Goal: Information Seeking & Learning: Learn about a topic

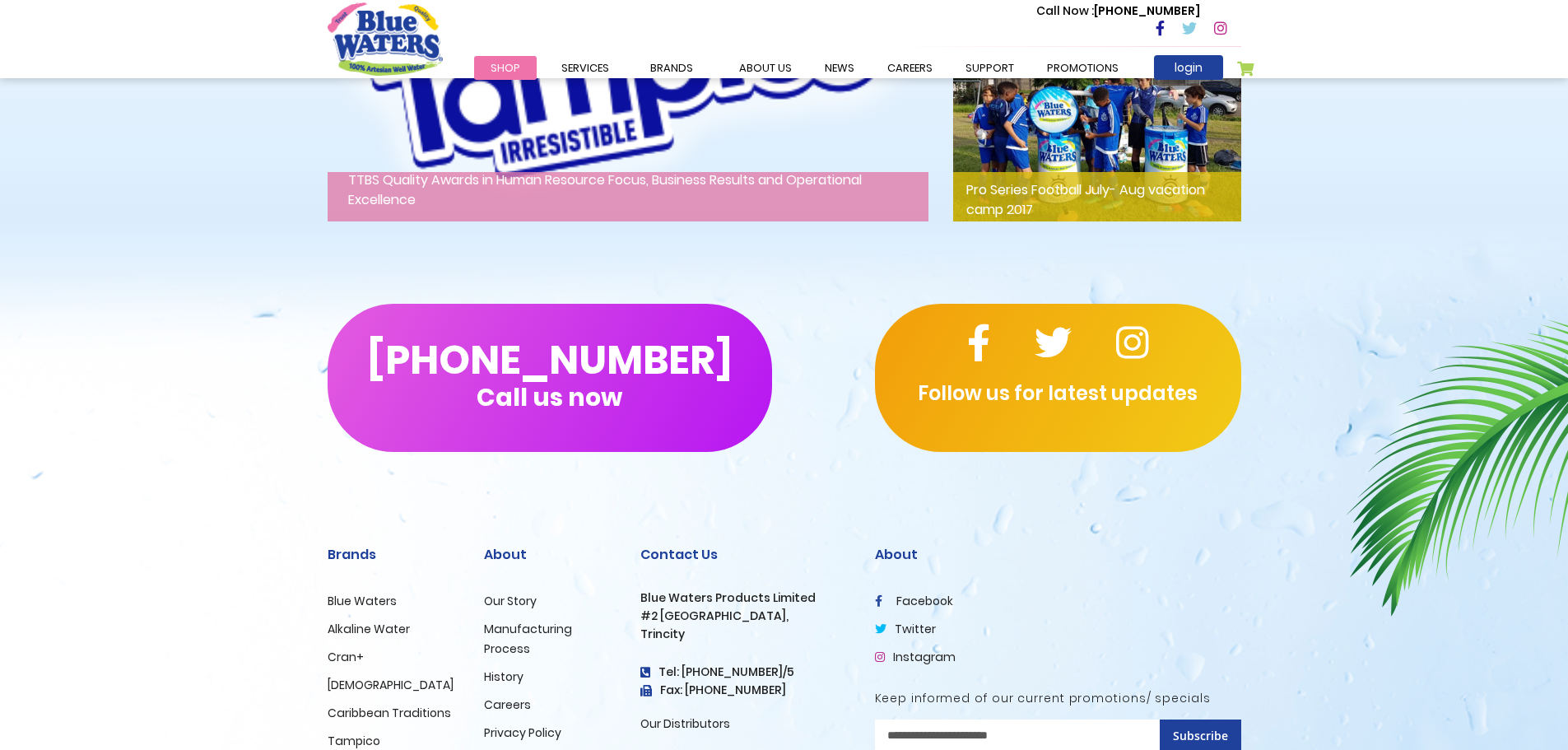
scroll to position [2521, 0]
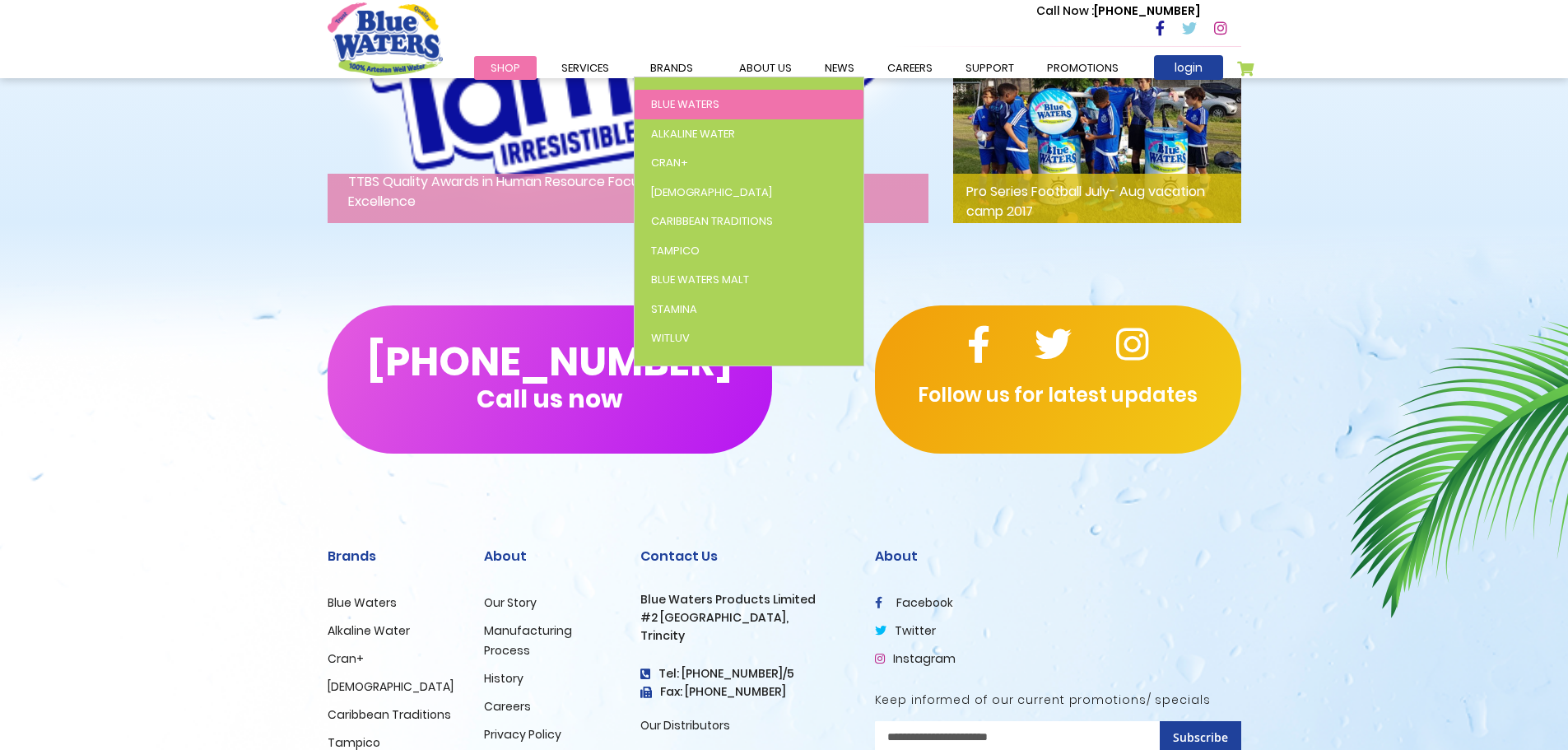
click at [720, 97] on link "Blue Waters" at bounding box center [749, 104] width 229 height 30
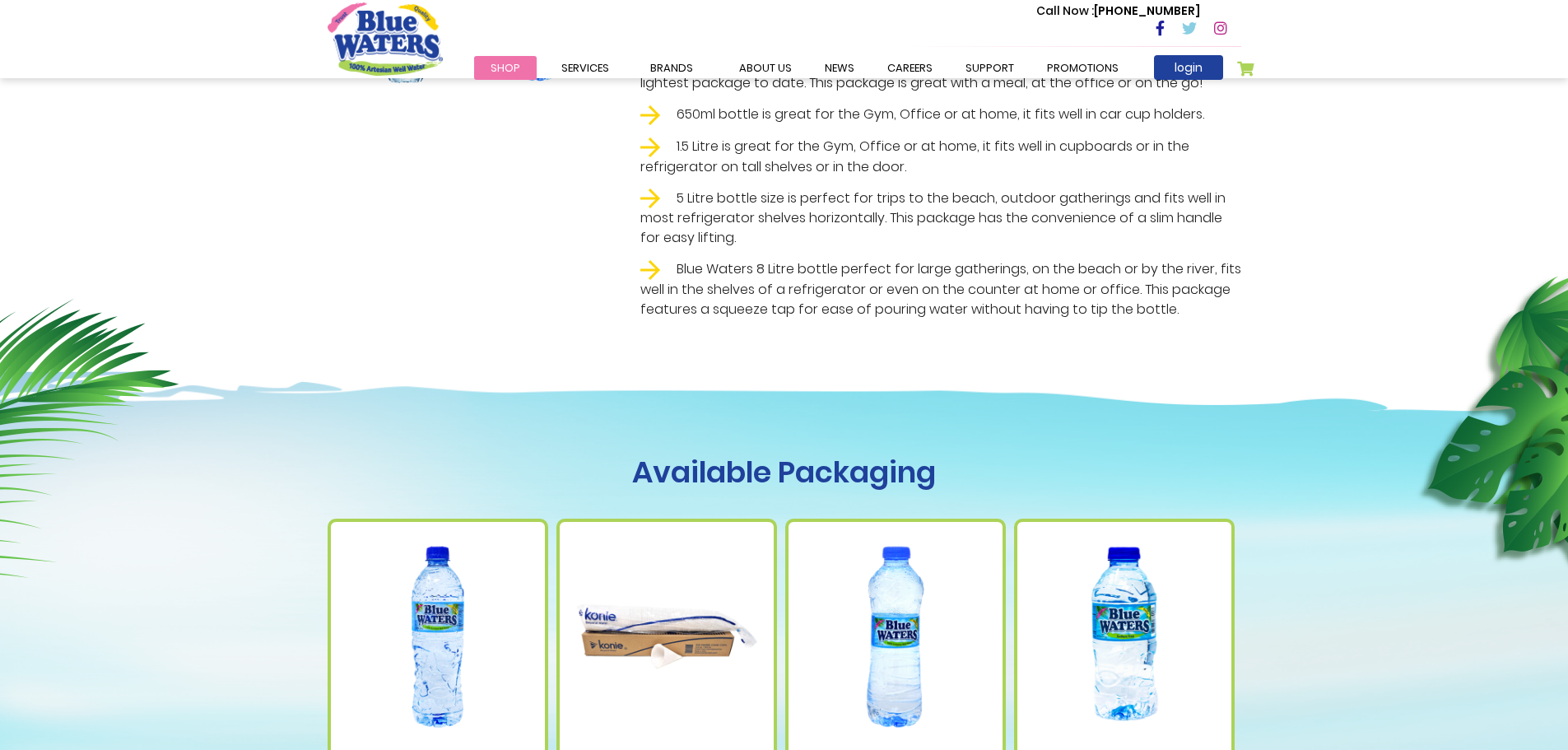
scroll to position [906, 0]
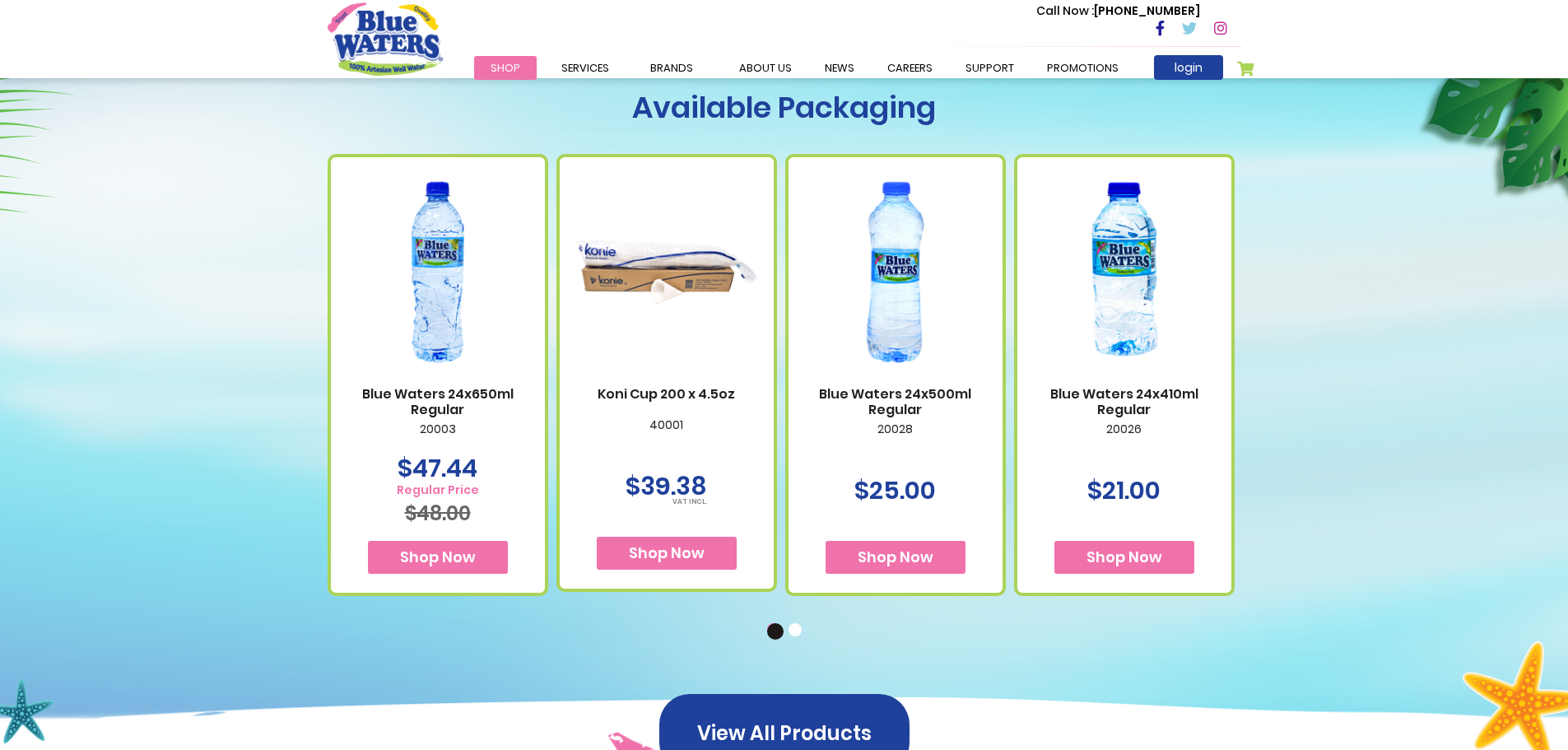
click at [1363, 337] on div "Available Packaging Blue Waters 24x650ml Regular 20003 Special Price $47.44" at bounding box center [784, 357] width 1568 height 789
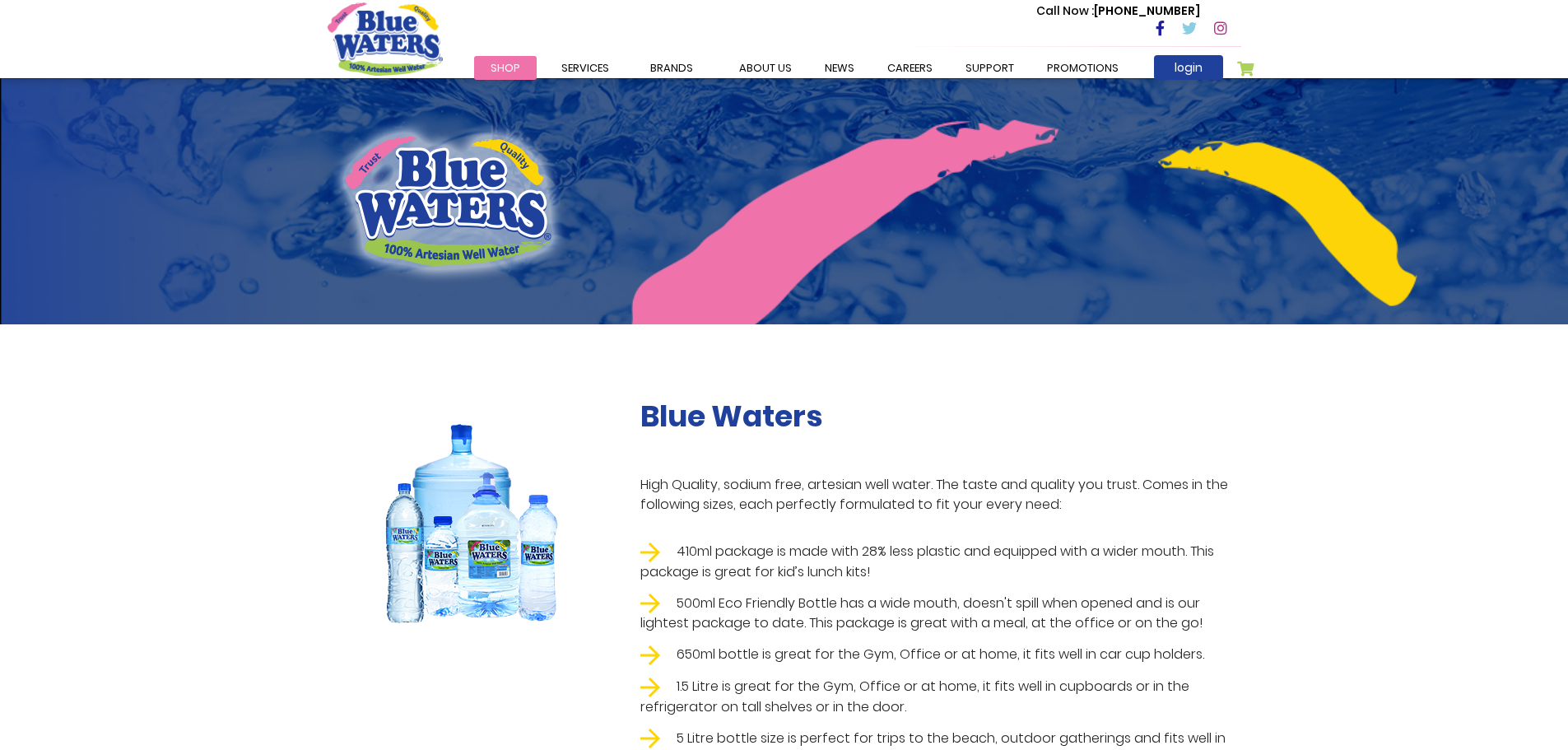
scroll to position [0, 0]
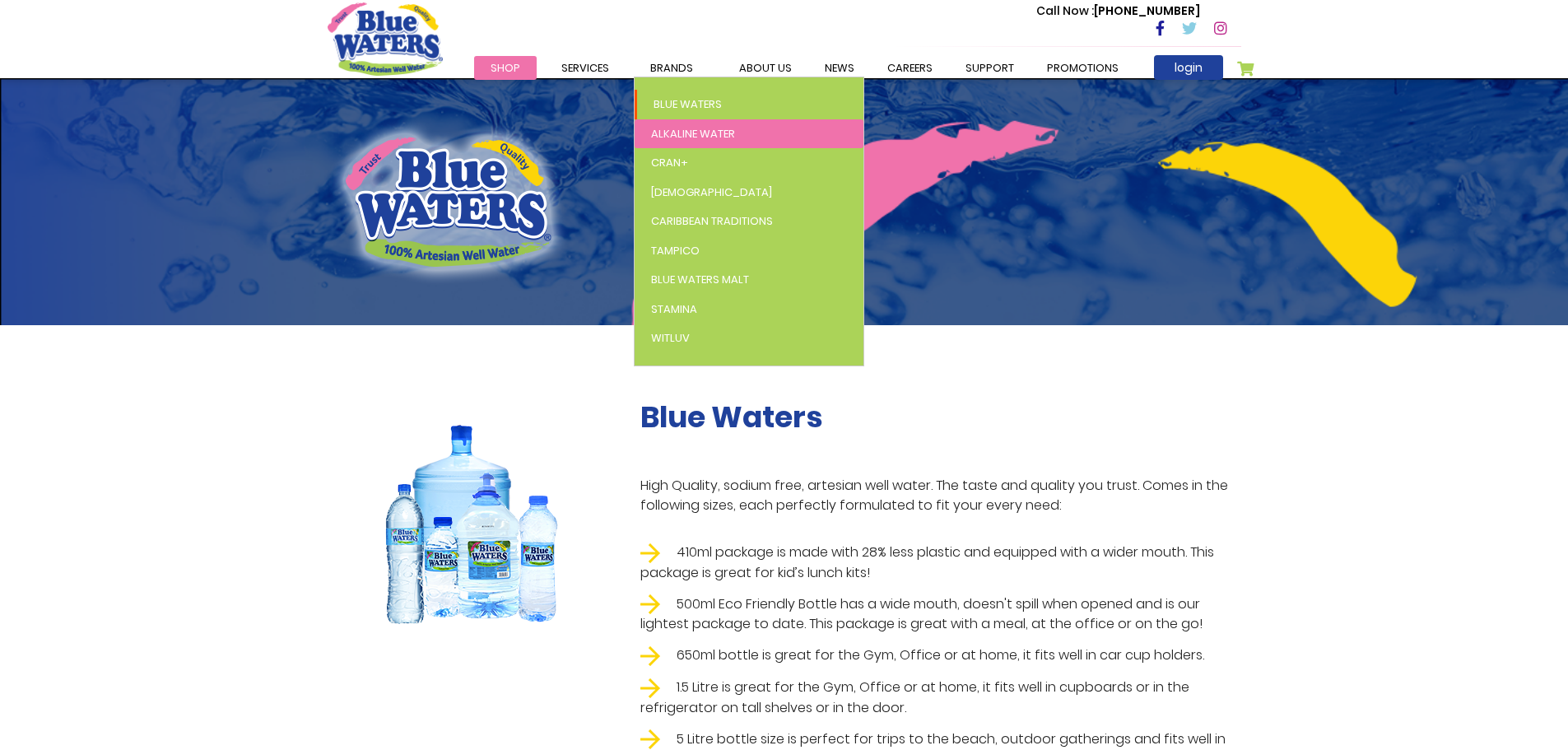
click at [680, 136] on span "Alkaline Water" at bounding box center [693, 133] width 84 height 15
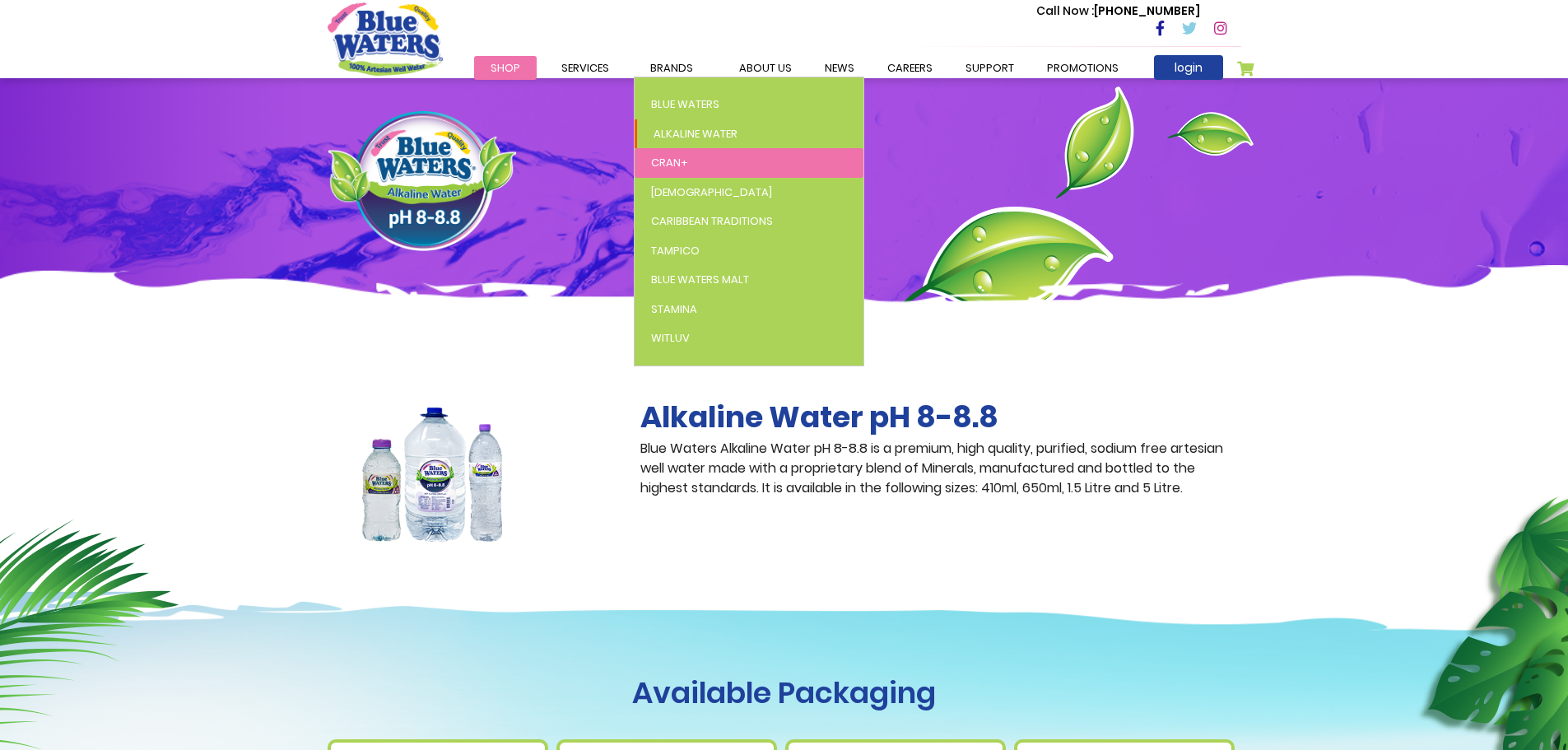
click at [683, 162] on span "Cran+" at bounding box center [669, 162] width 37 height 15
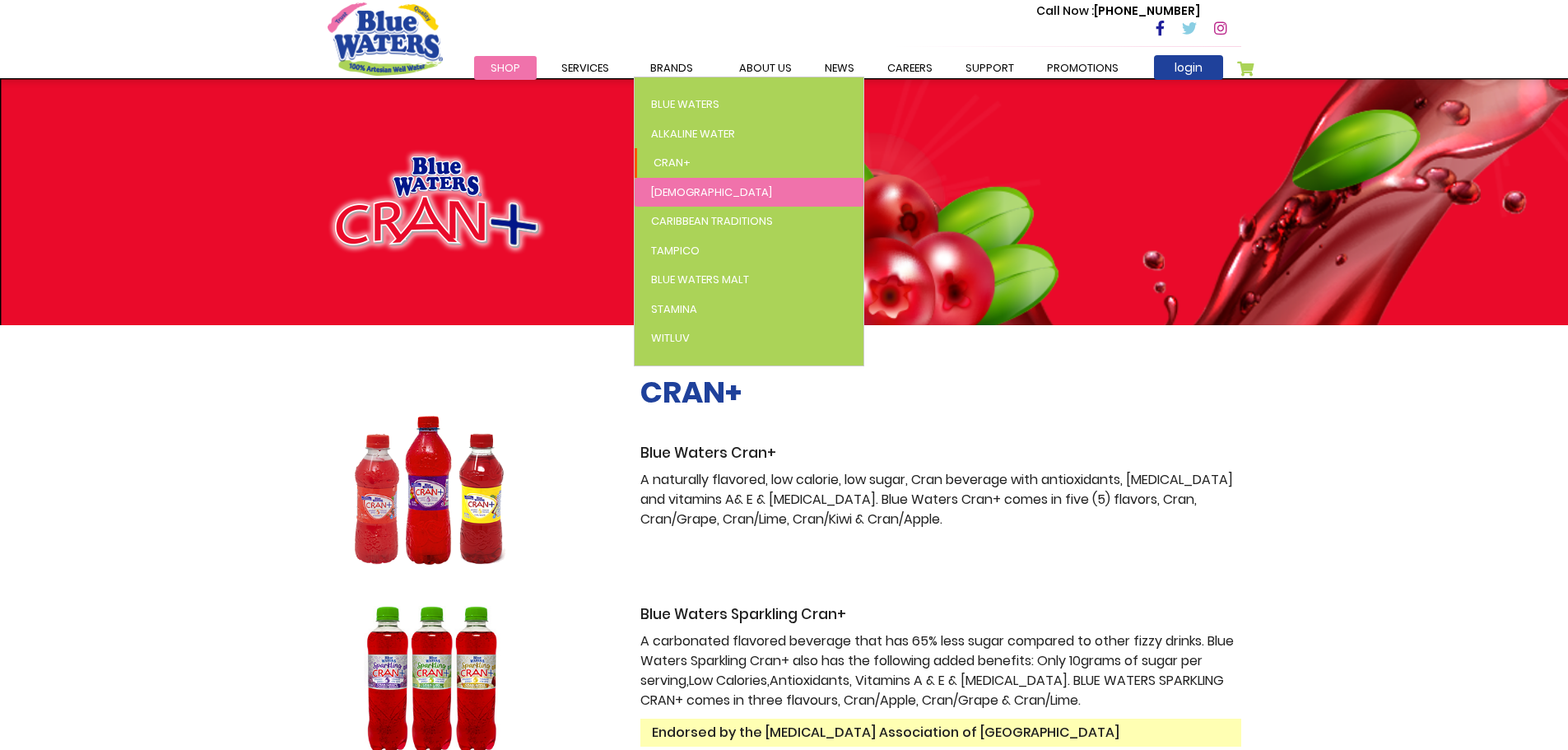
drag, startPoint x: 691, startPoint y: 194, endPoint x: 693, endPoint y: 204, distance: 10.2
click at [693, 204] on link "[DEMOGRAPHIC_DATA]" at bounding box center [749, 192] width 229 height 30
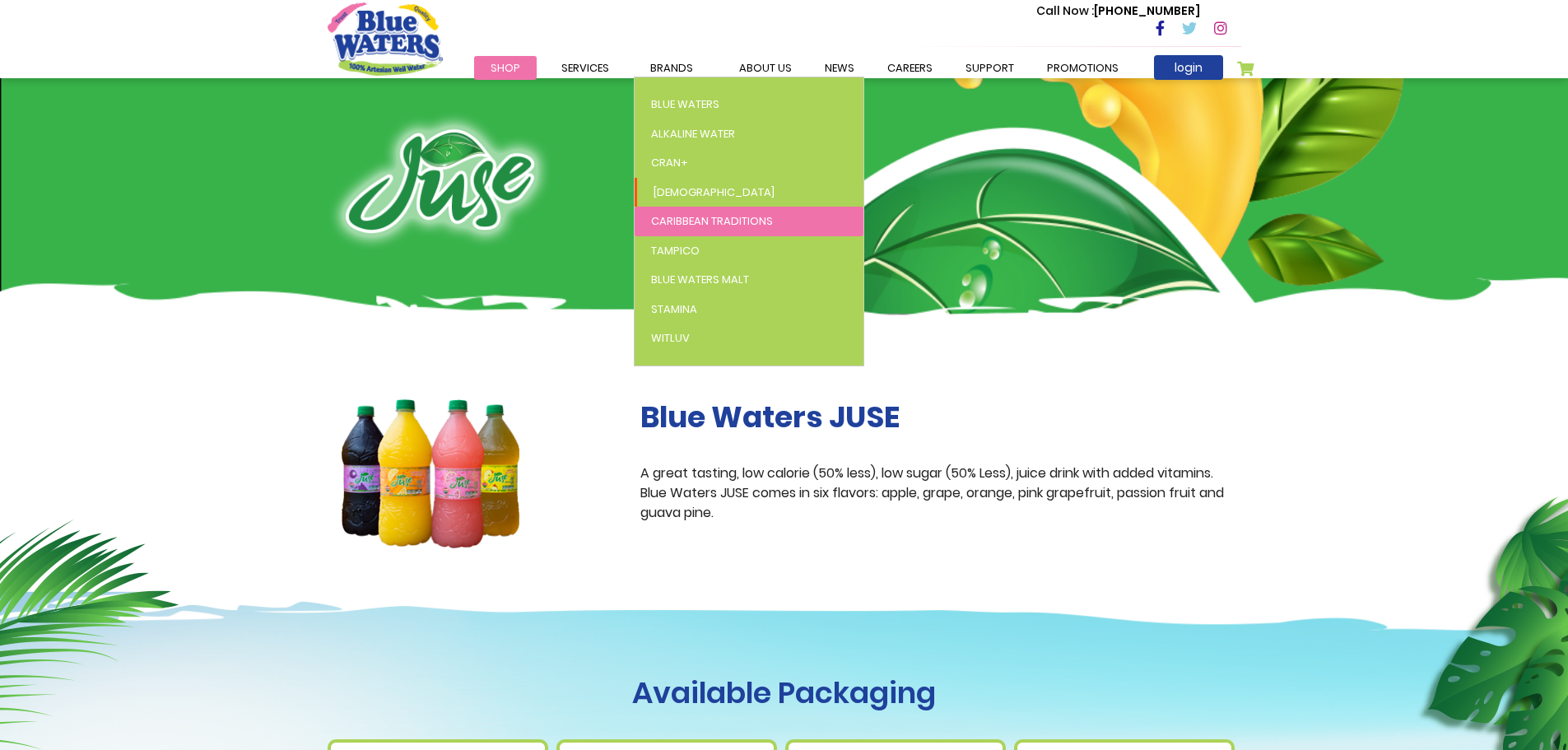
click at [696, 216] on span "Caribbean Traditions" at bounding box center [712, 221] width 122 height 15
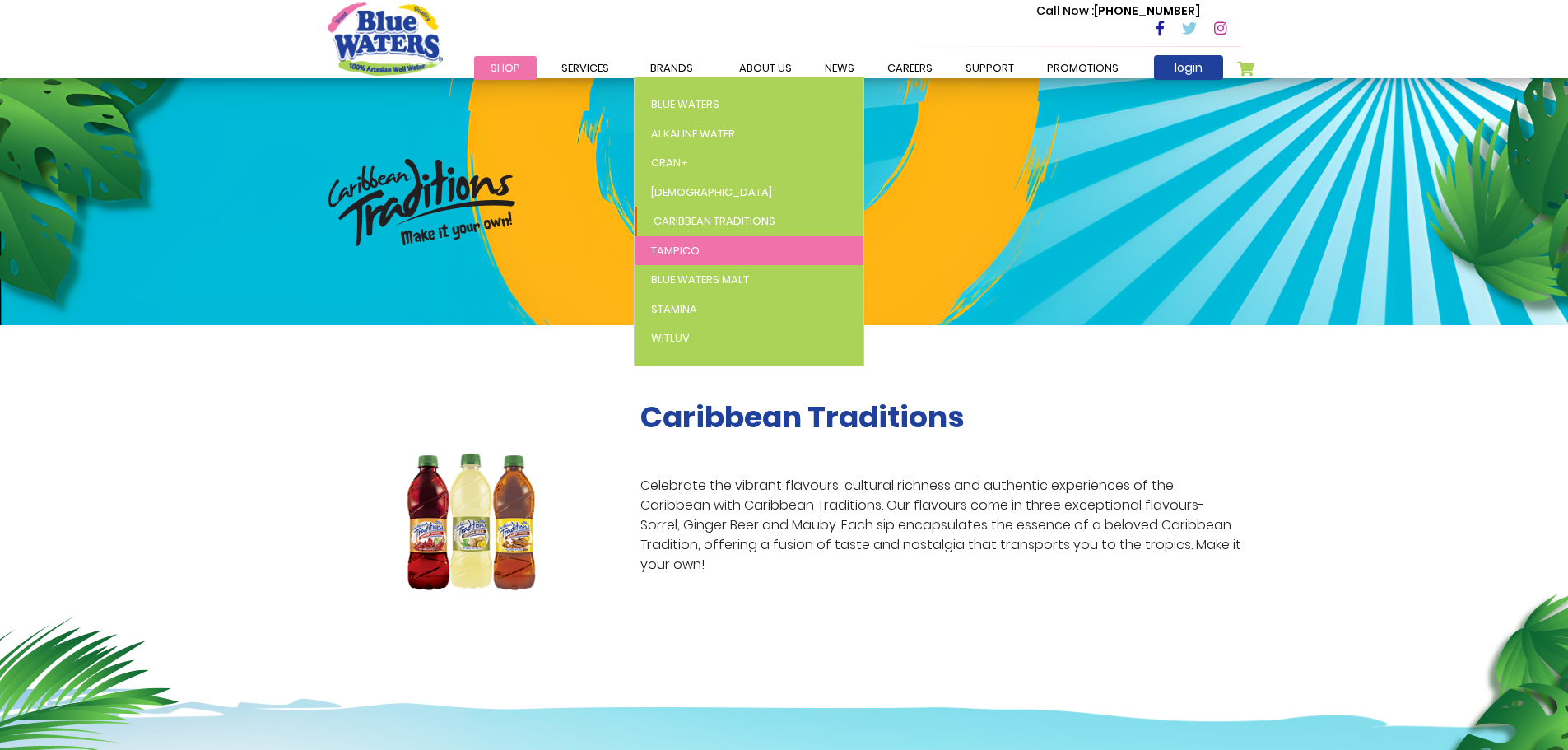
click at [698, 251] on link "Tampico" at bounding box center [749, 251] width 229 height 30
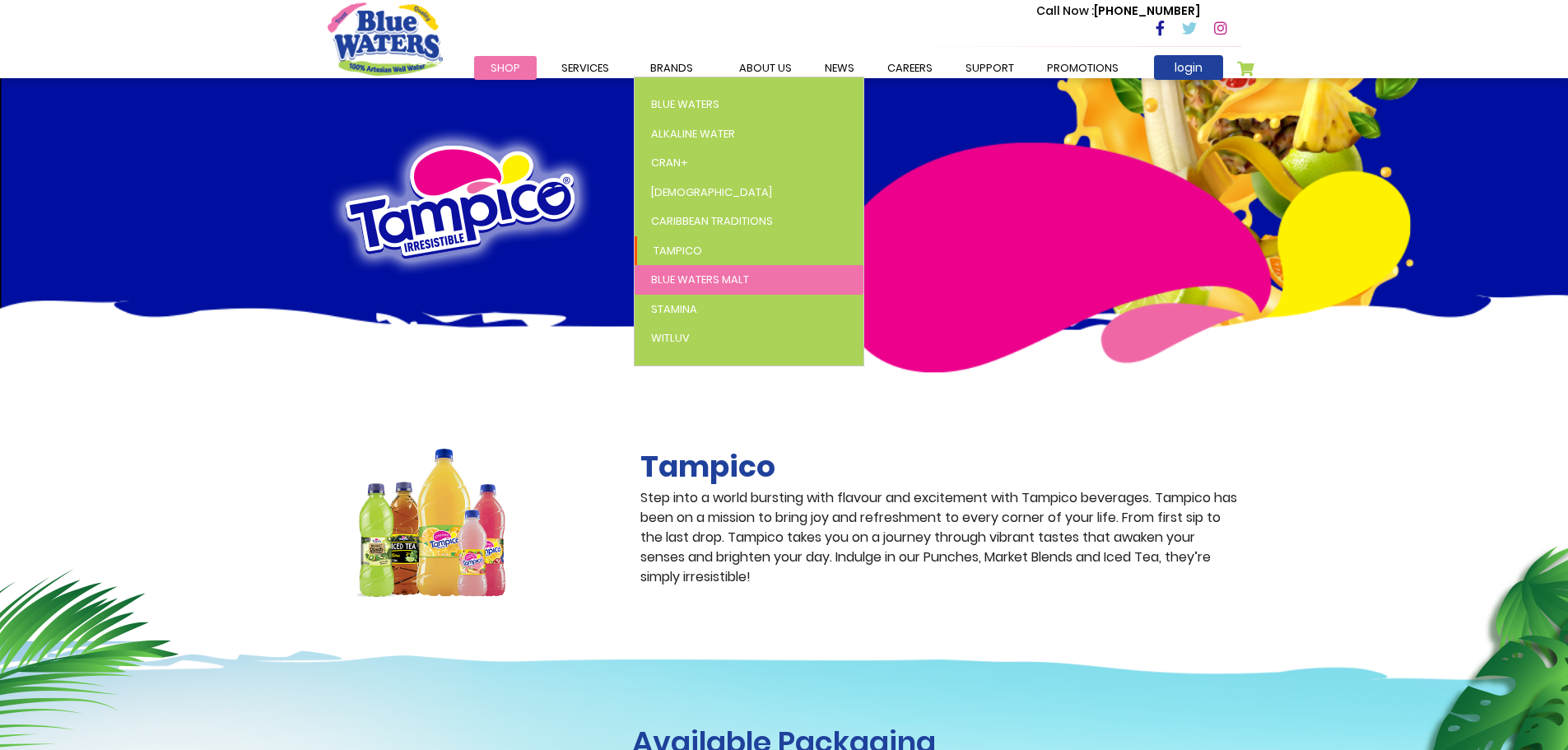
click at [686, 279] on span "Blue Waters Malt" at bounding box center [700, 280] width 98 height 15
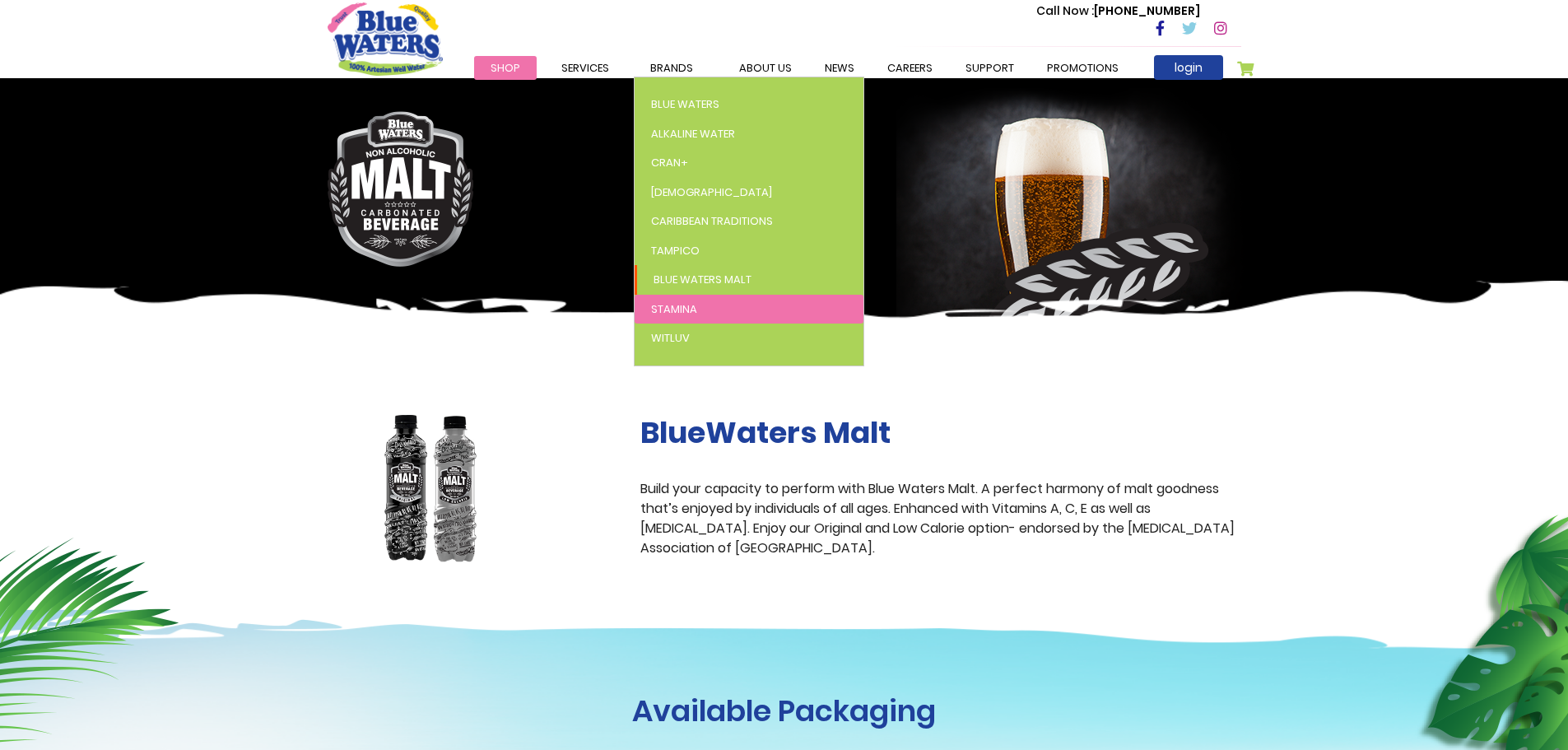
click at [716, 312] on link "Stamina" at bounding box center [749, 310] width 229 height 30
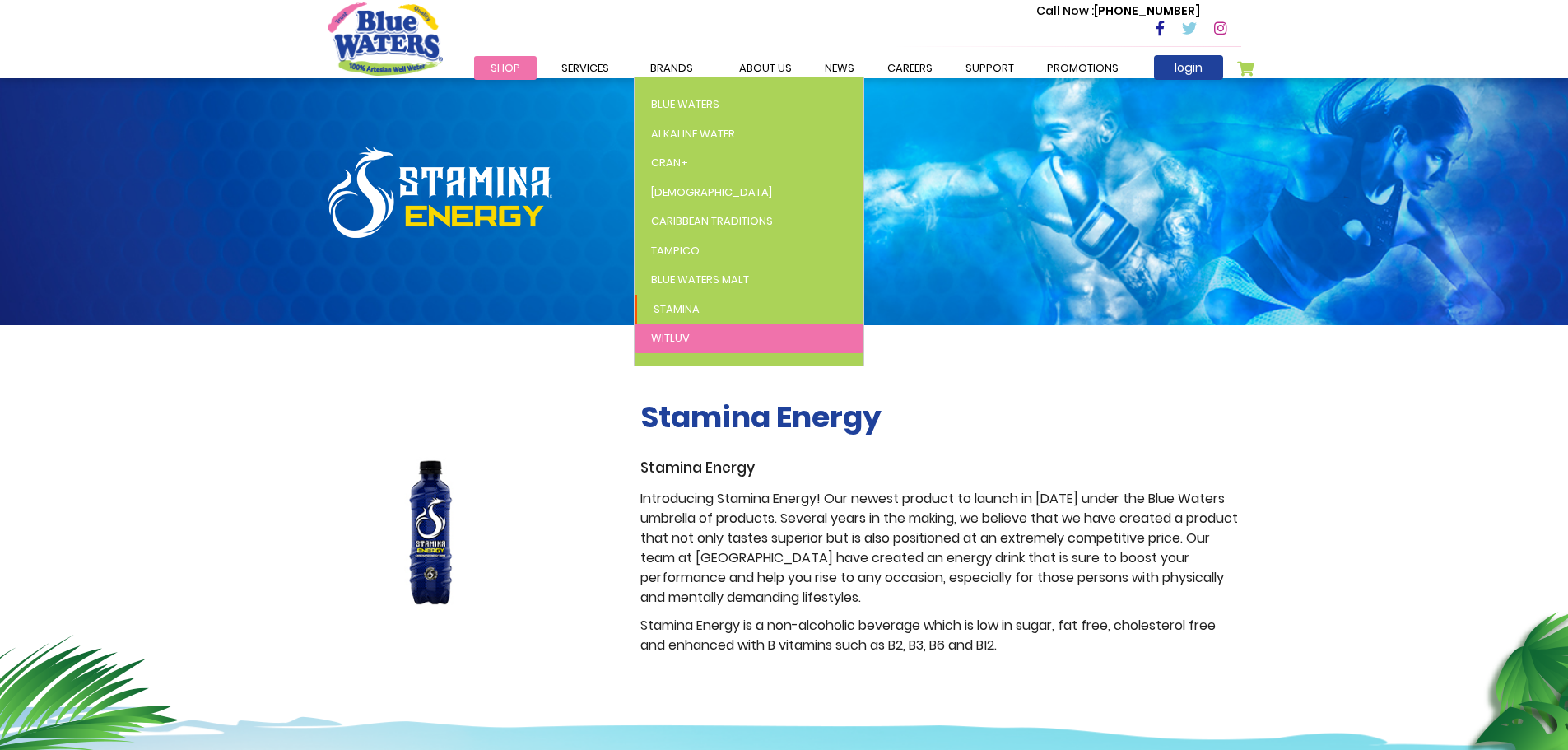
click at [685, 334] on span "WitLuv" at bounding box center [670, 338] width 38 height 15
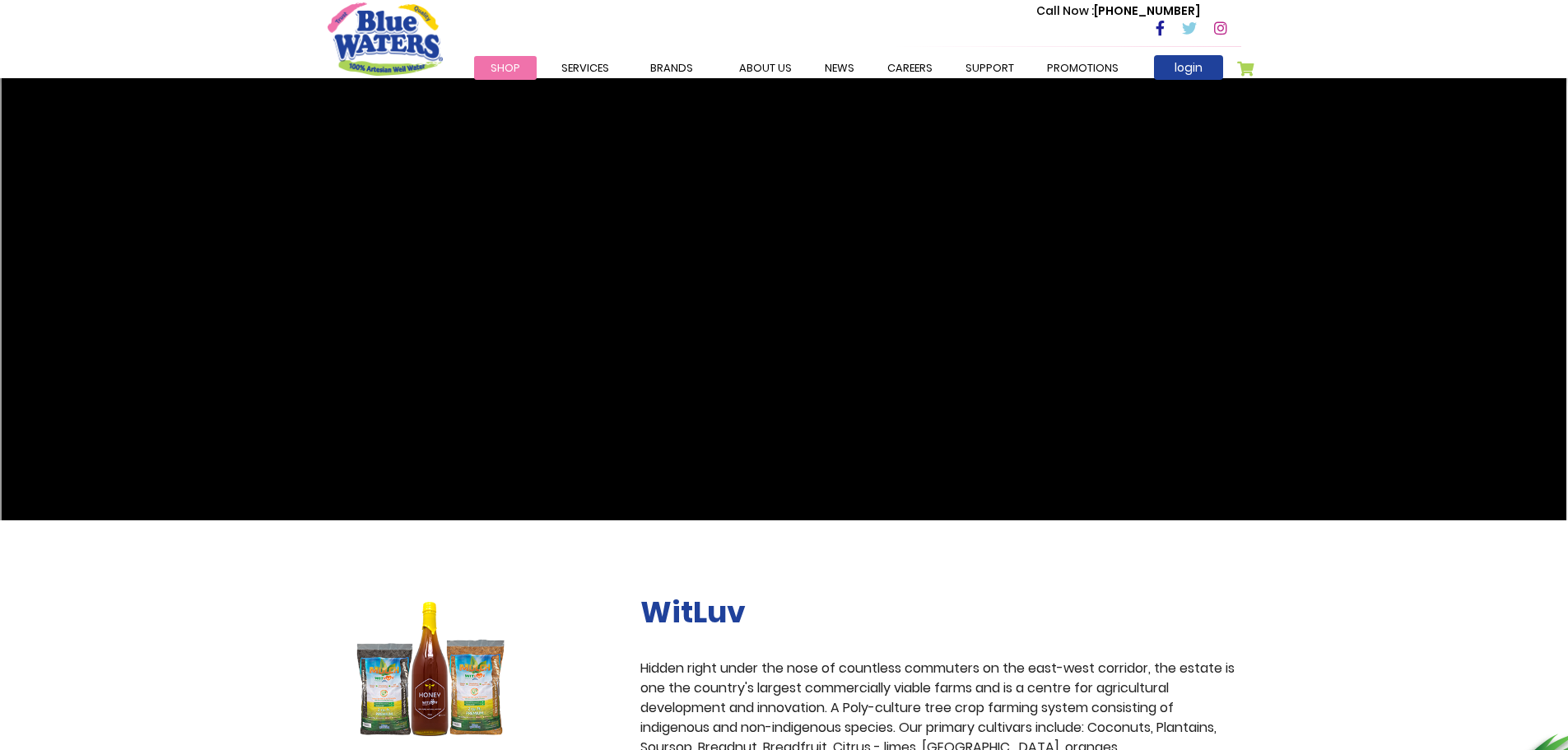
scroll to position [247, 0]
